Goal: Information Seeking & Learning: Find specific fact

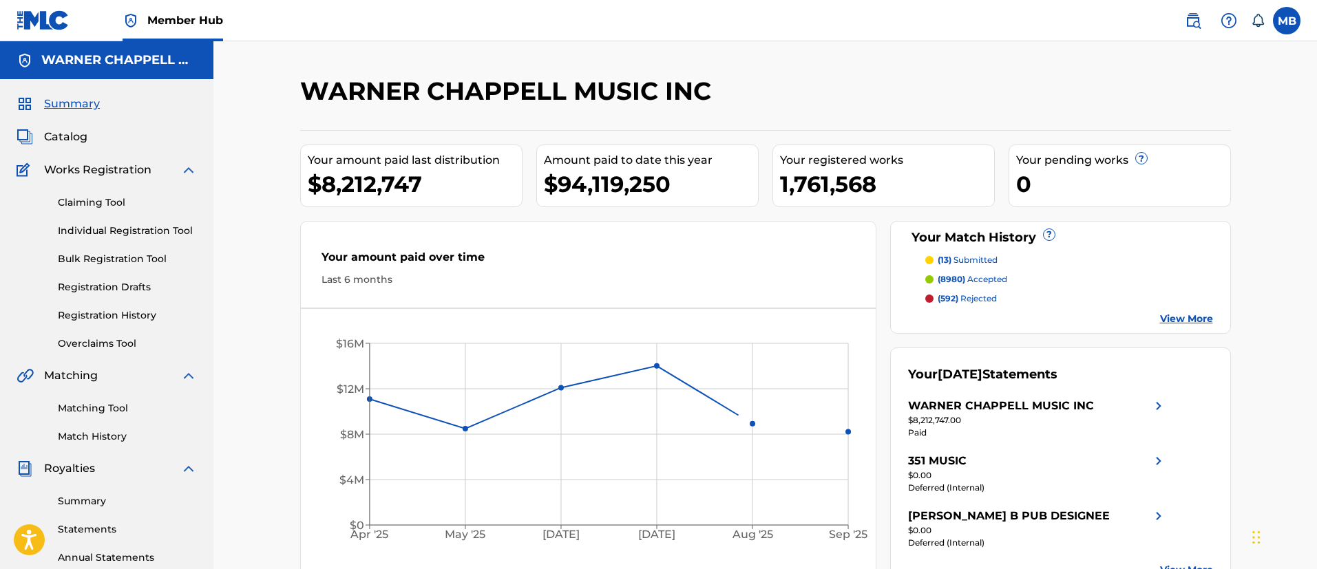
click at [1192, 34] on nav "Member Hub MB MB Marshall Borden [EMAIL_ADDRESS][PERSON_NAME][DOMAIN_NAME] Noti…" at bounding box center [658, 20] width 1317 height 41
click at [1194, 23] on img at bounding box center [1193, 20] width 17 height 17
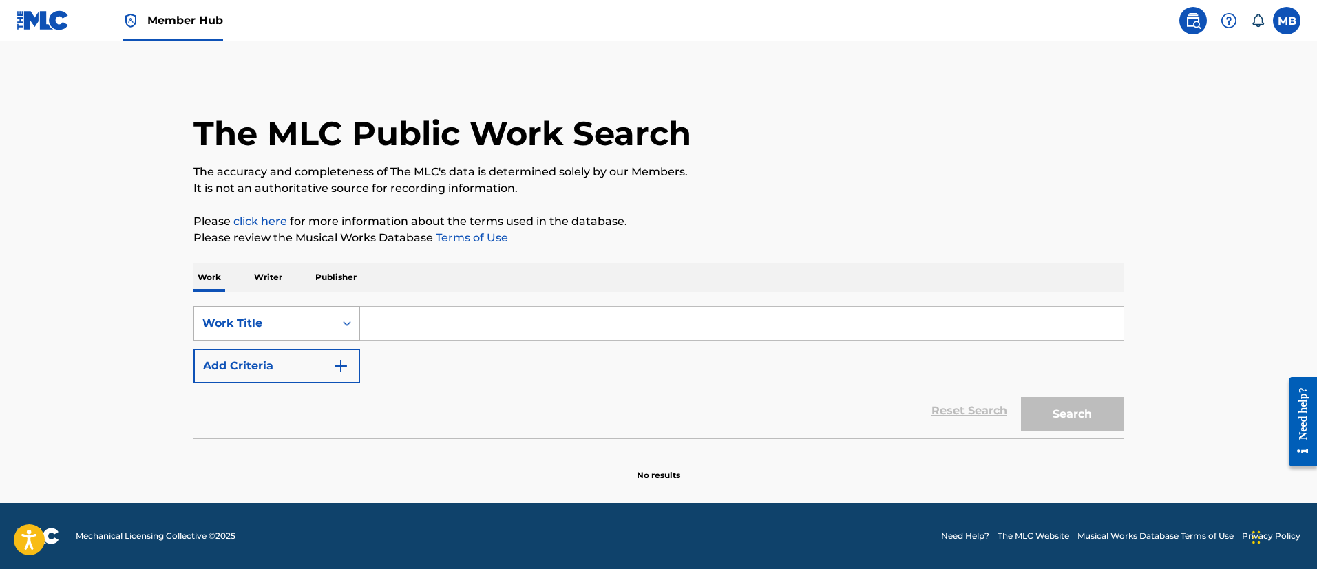
click at [280, 335] on div "Work Title" at bounding box center [264, 323] width 140 height 26
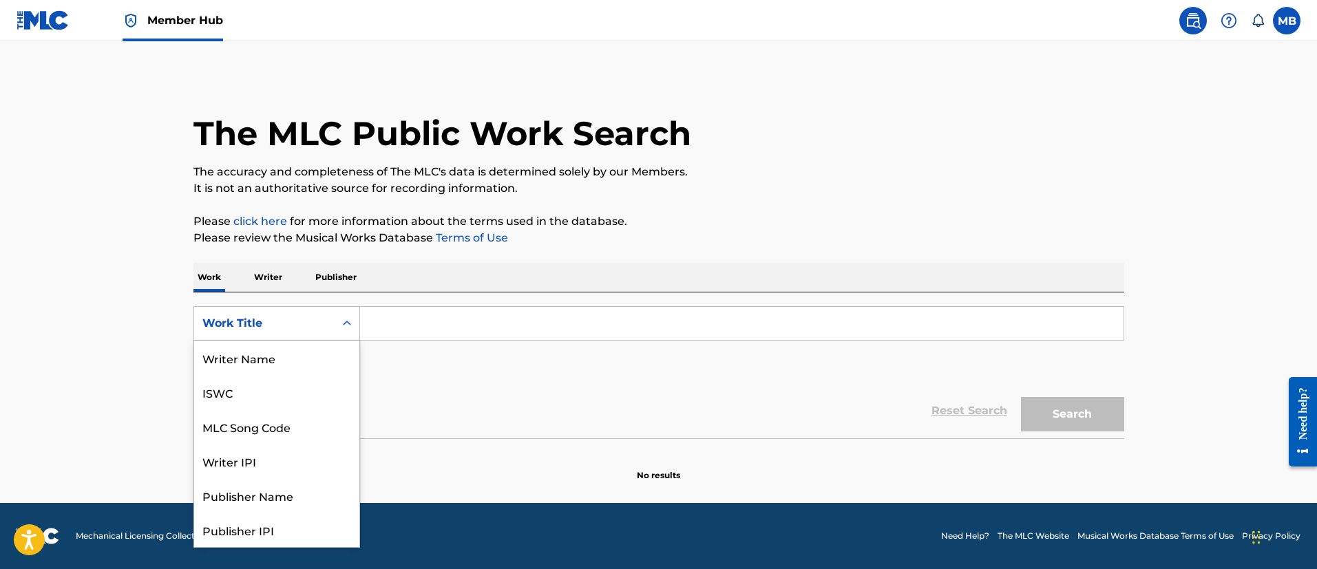
scroll to position [69, 0]
click at [290, 369] on div "MLC Song Code" at bounding box center [276, 358] width 165 height 34
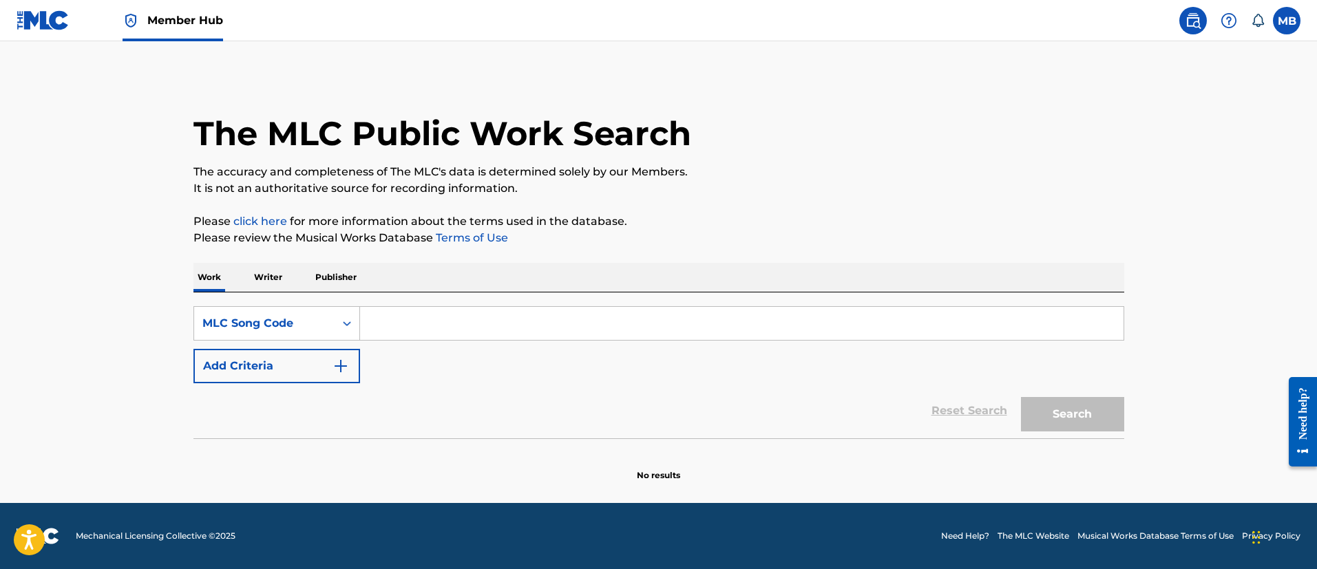
click at [488, 310] on input "Search Form" at bounding box center [741, 323] width 763 height 33
paste input "BC1BFX"
type input "BC1BFX"
click at [1021, 397] on button "Search" at bounding box center [1072, 414] width 103 height 34
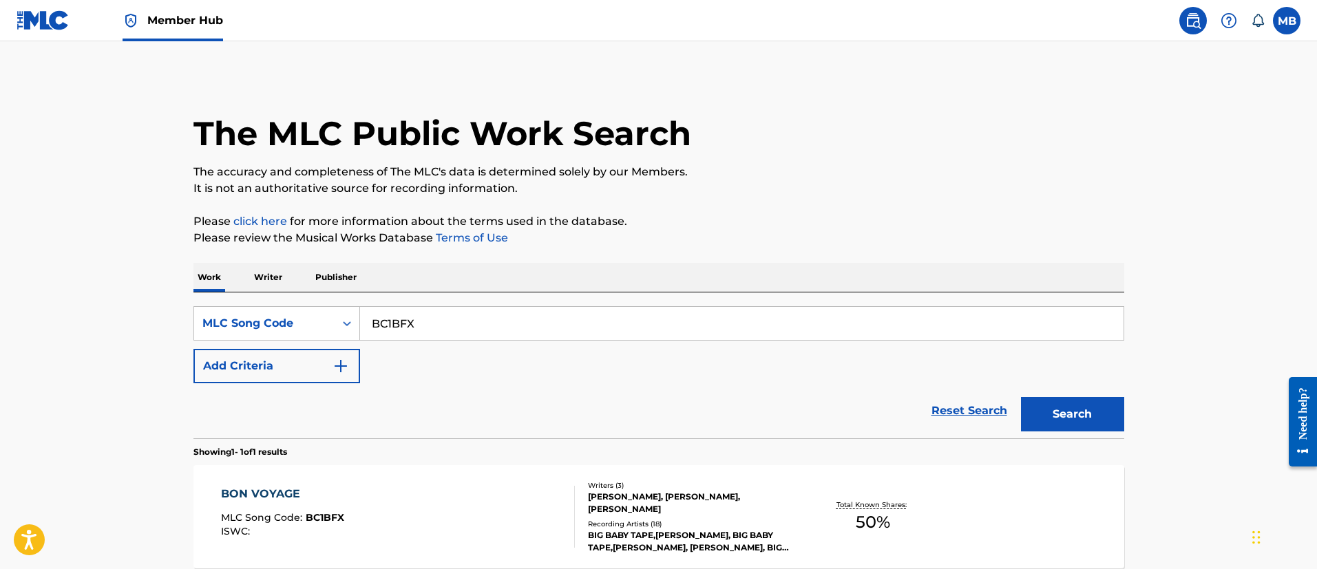
click at [514, 545] on div "BON VOYAGE MLC Song Code : BC1BFX ISWC :" at bounding box center [398, 517] width 354 height 62
